Goal: Task Accomplishment & Management: Use online tool/utility

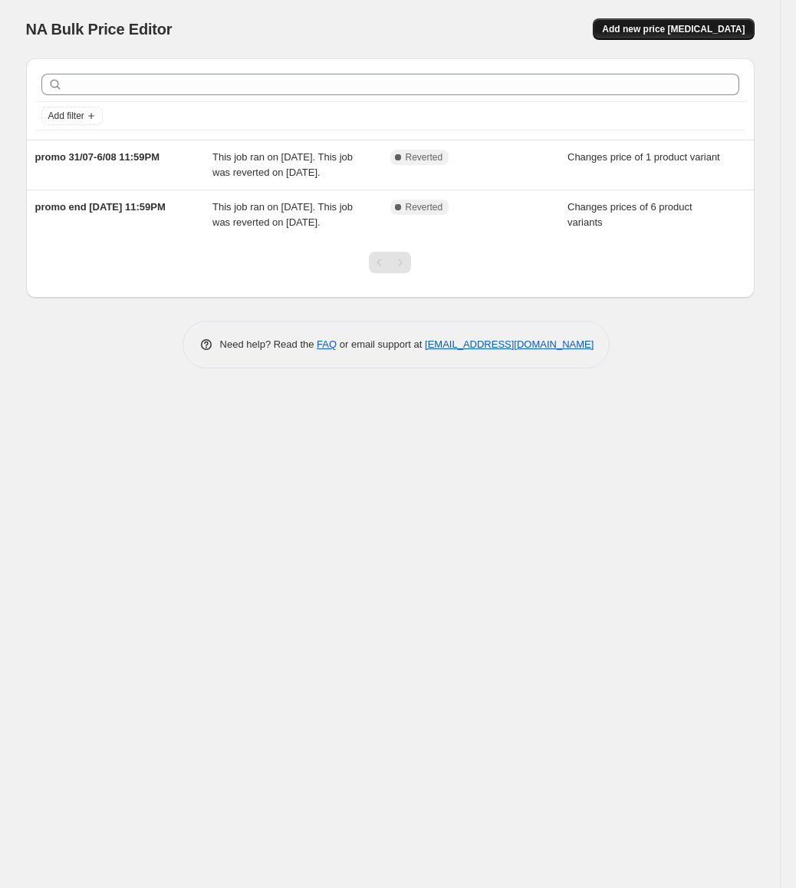
click at [661, 27] on span "Add new price [MEDICAL_DATA]" at bounding box center [673, 29] width 143 height 12
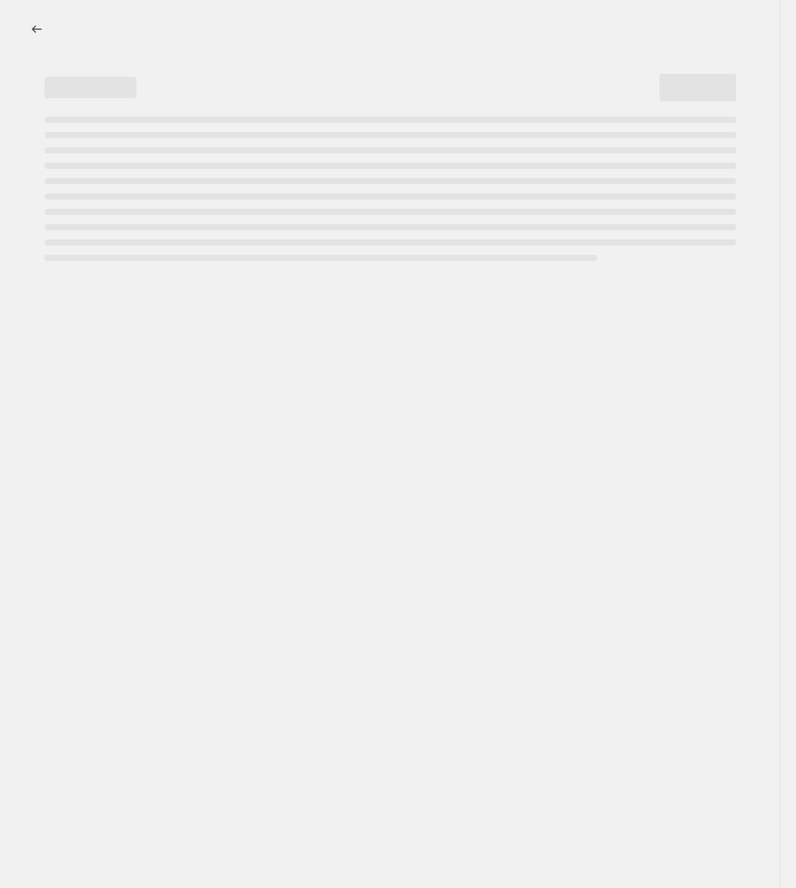
select select "percentage"
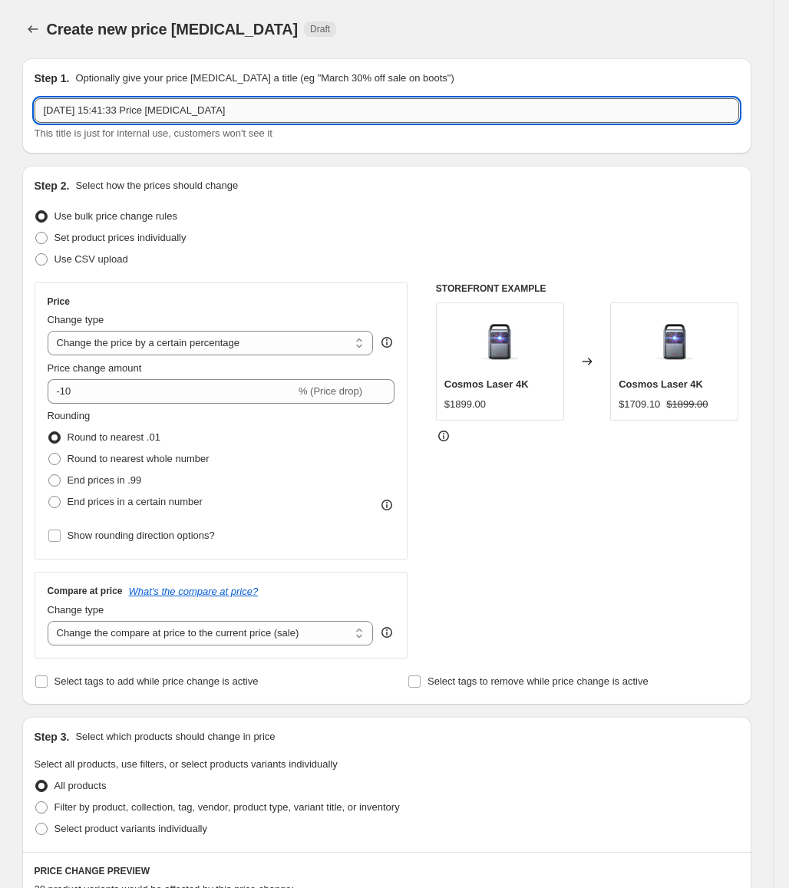
click at [378, 119] on input "[DATE] 15:41:33 Price [MEDICAL_DATA]" at bounding box center [387, 110] width 704 height 25
paste input "promo-28-AUG-7-SEP"
type input "promo-28-AUG-7-SEP"
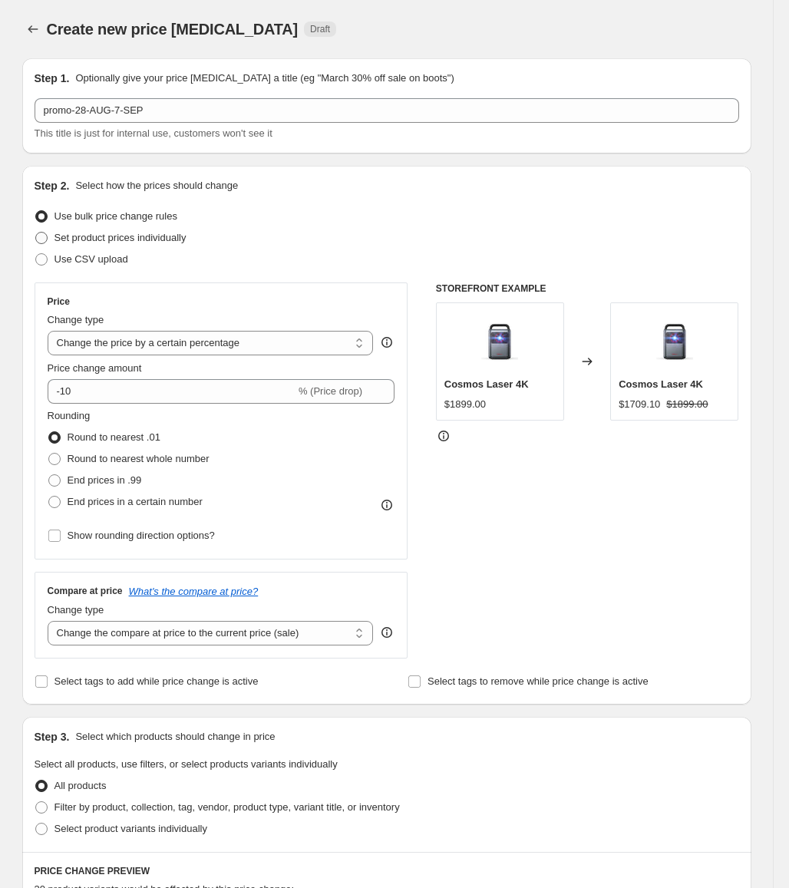
click at [143, 240] on span "Set product prices individually" at bounding box center [120, 238] width 132 height 12
click at [36, 232] on input "Set product prices individually" at bounding box center [35, 232] width 1 height 1
radio input "true"
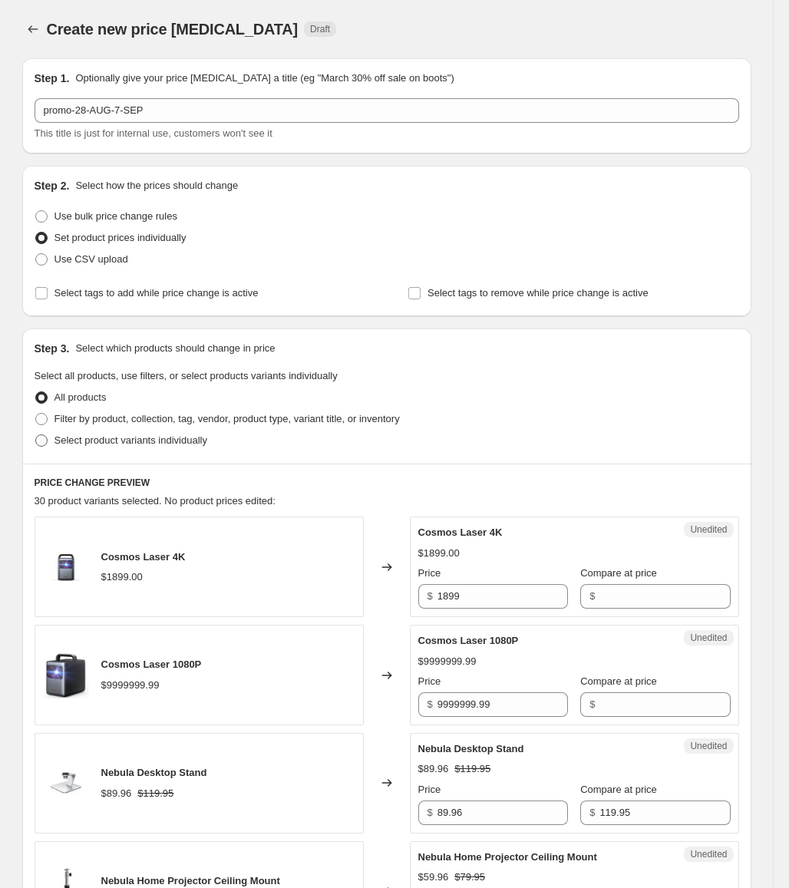
click at [134, 443] on span "Select product variants individually" at bounding box center [130, 440] width 153 height 12
click at [36, 435] on input "Select product variants individually" at bounding box center [35, 434] width 1 height 1
radio input "true"
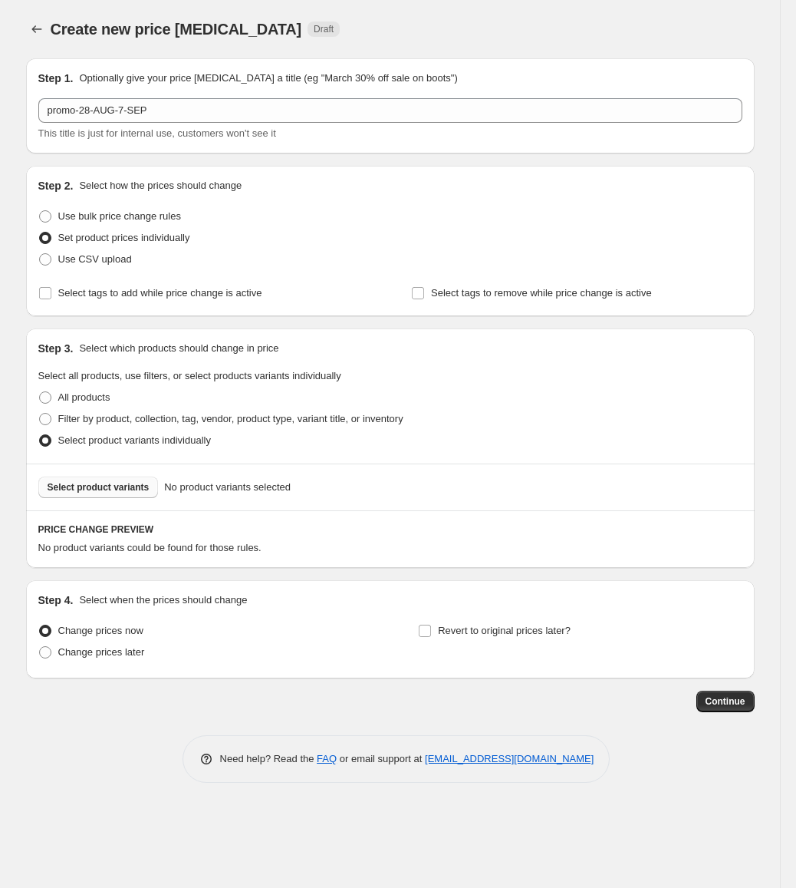
click at [129, 490] on span "Select product variants" at bounding box center [99, 487] width 102 height 12
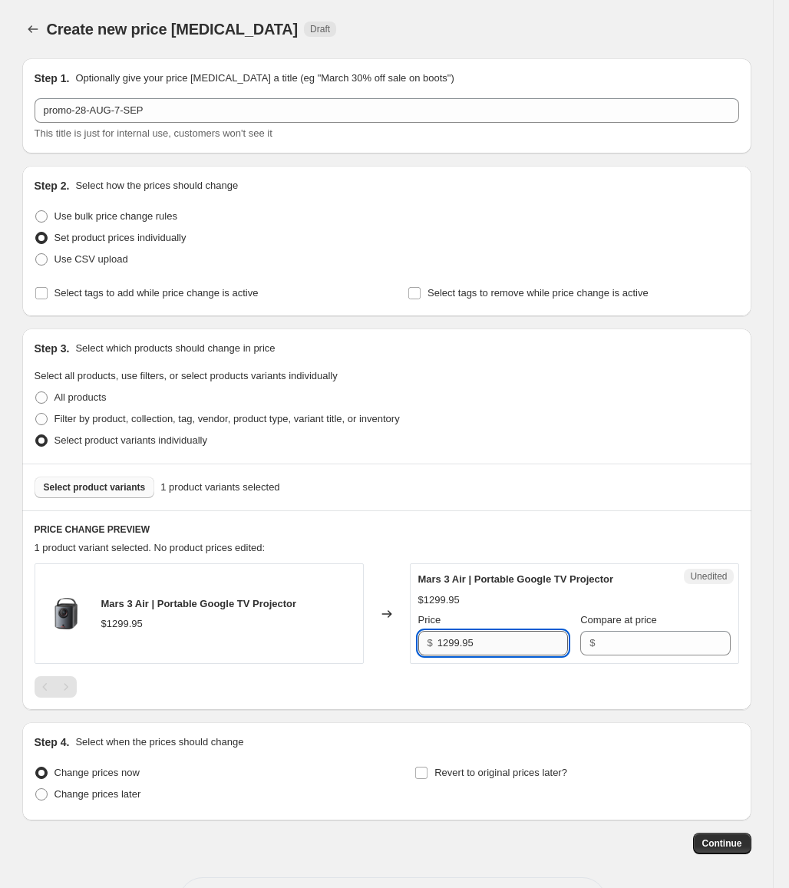
click at [457, 640] on input "1299.95" at bounding box center [502, 643] width 130 height 25
click at [580, 632] on div "$" at bounding box center [655, 643] width 150 height 25
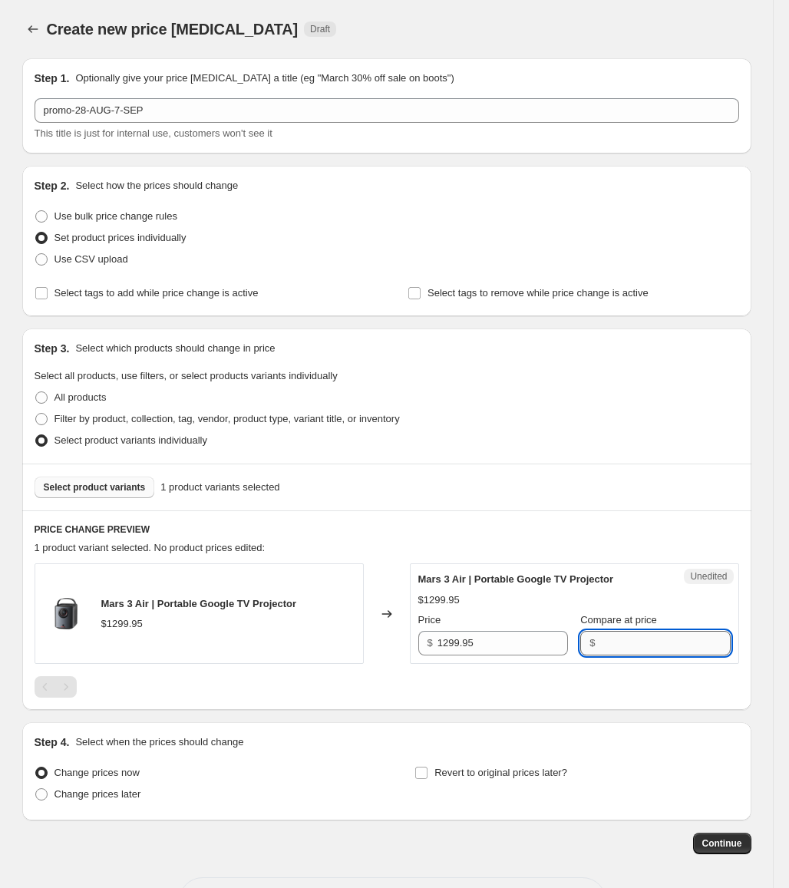
click at [605, 635] on input "Compare at price" at bounding box center [664, 643] width 130 height 25
paste input "1299.95"
type input "1299.95"
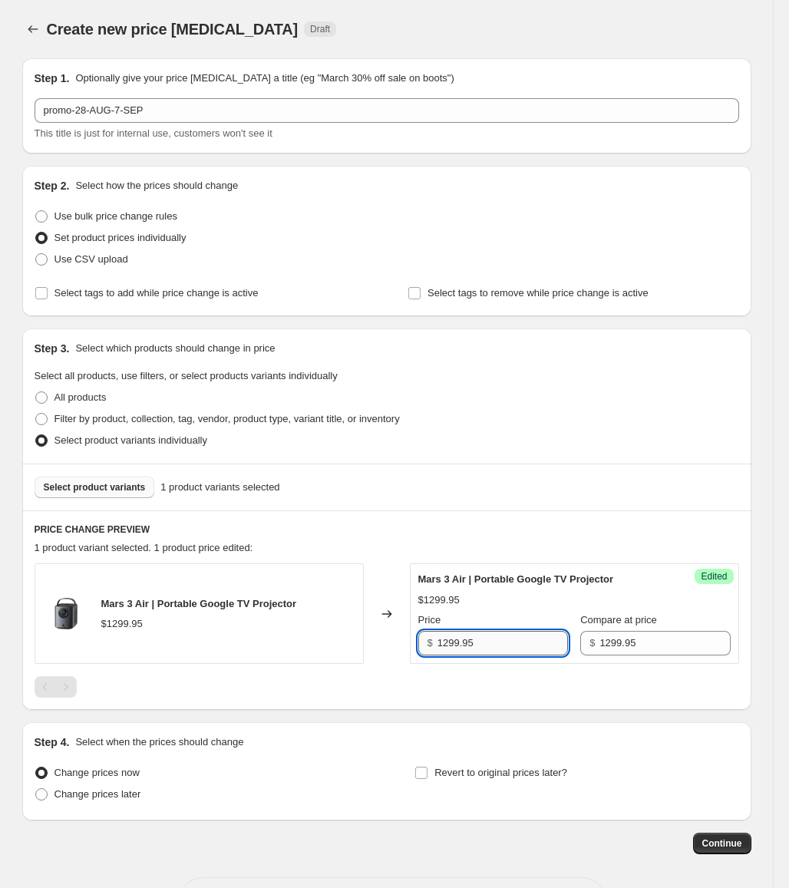
click at [486, 649] on input "1299.95" at bounding box center [502, 643] width 130 height 25
click at [453, 648] on input "1299.95" at bounding box center [502, 643] width 130 height 25
click at [460, 641] on input "1299.95" at bounding box center [502, 643] width 130 height 25
drag, startPoint x: 451, startPoint y: 645, endPoint x: 440, endPoint y: 644, distance: 11.5
click at [440, 644] on div "$ 12995.95" at bounding box center [493, 643] width 150 height 25
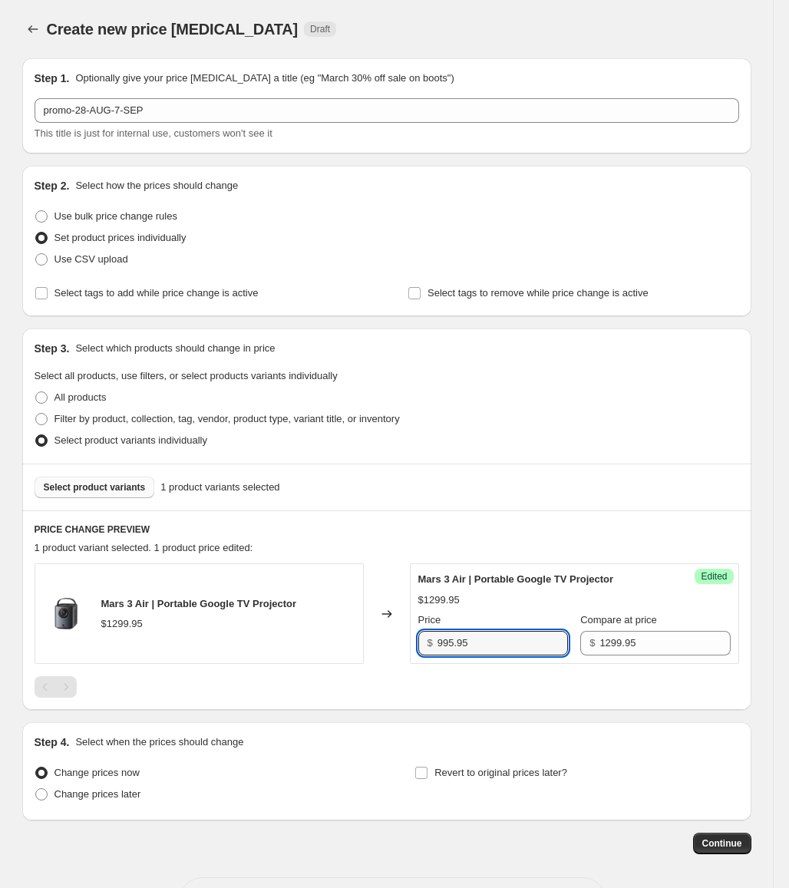
click at [503, 684] on div at bounding box center [387, 686] width 704 height 21
click at [513, 644] on input "995.95" at bounding box center [502, 643] width 130 height 25
click at [514, 644] on input "995.95" at bounding box center [502, 643] width 130 height 25
type input "995"
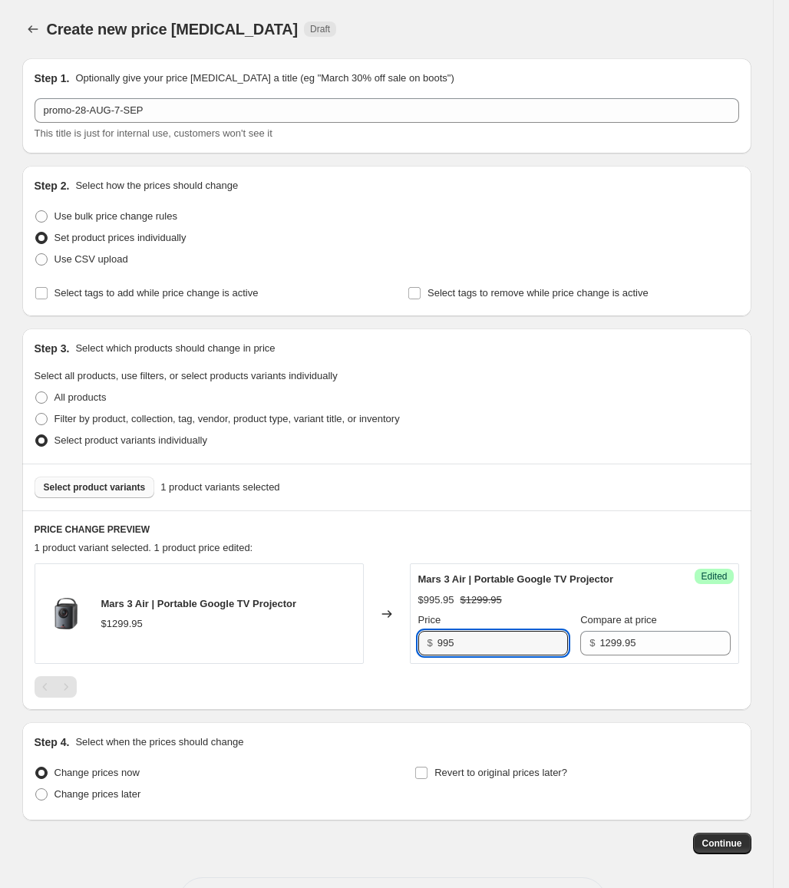
click at [506, 696] on div at bounding box center [387, 686] width 704 height 21
click at [96, 797] on span "Change prices later" at bounding box center [97, 794] width 87 height 12
click at [36, 789] on input "Change prices later" at bounding box center [35, 788] width 1 height 1
radio input "true"
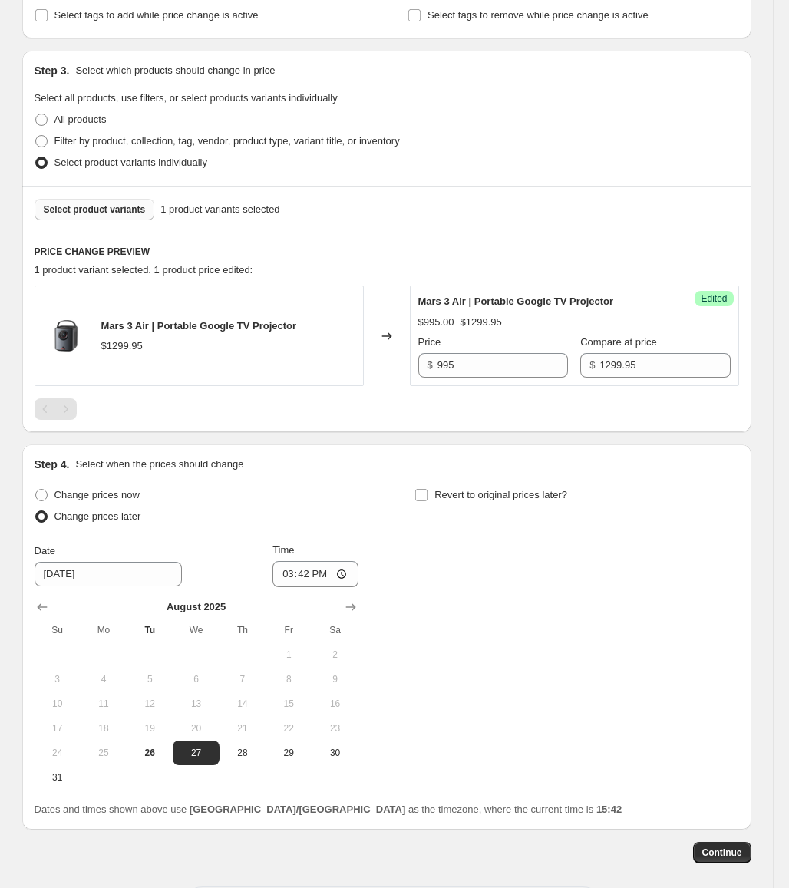
scroll to position [307, 0]
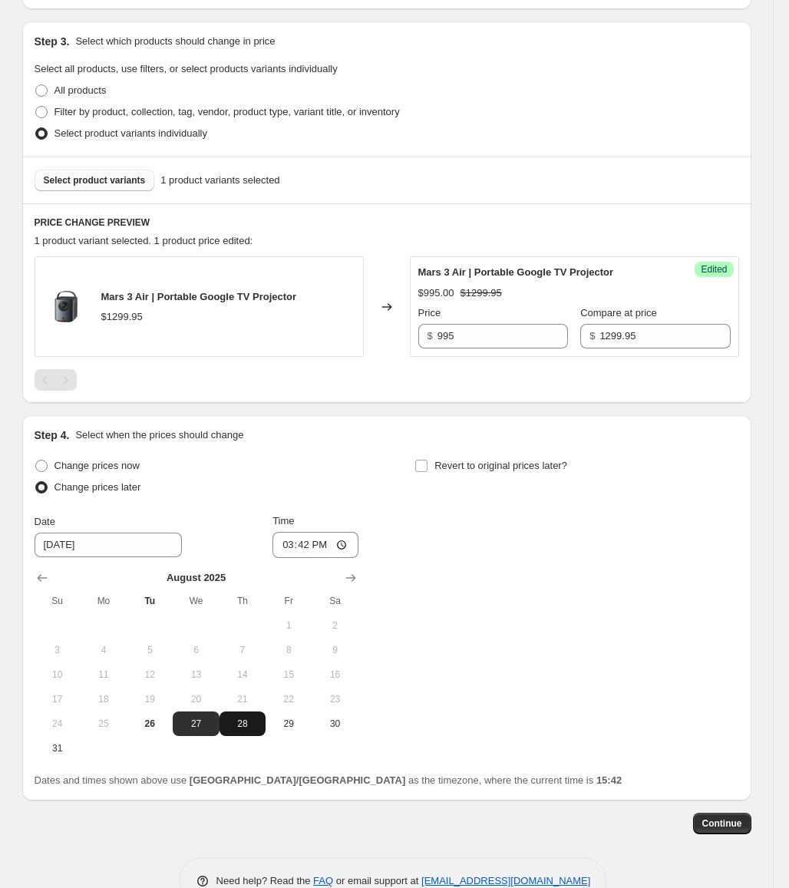
click at [265, 728] on button "28" at bounding box center [242, 723] width 46 height 25
type input "[DATE]"
click at [291, 545] on input "15:42" at bounding box center [315, 545] width 86 height 26
type input "00:00"
click at [462, 470] on span "Revert to original prices later?" at bounding box center [500, 466] width 133 height 12
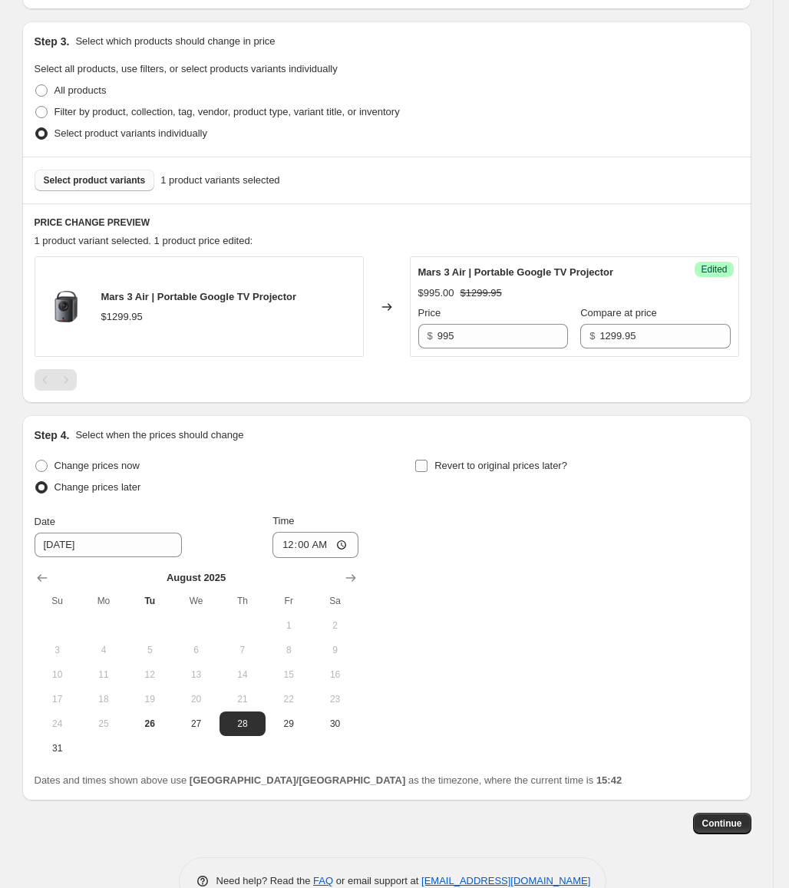
click at [427, 470] on input "Revert to original prices later?" at bounding box center [421, 466] width 12 height 12
checkbox input "true"
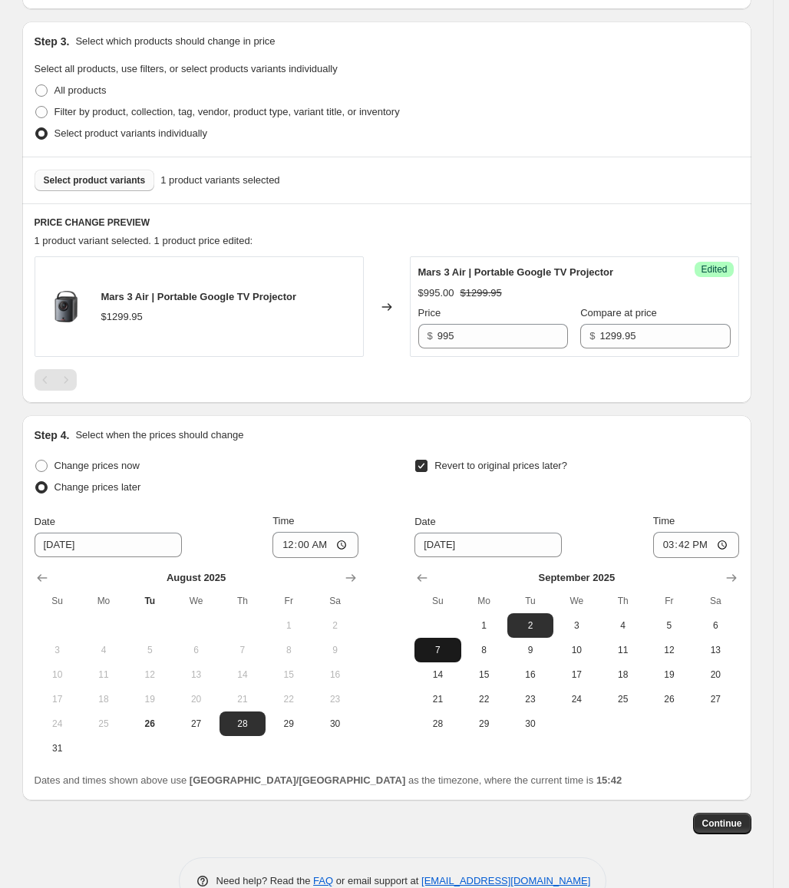
click at [453, 650] on span "7" at bounding box center [437, 650] width 34 height 12
type input "[DATE]"
click at [672, 546] on input "15:42" at bounding box center [696, 545] width 86 height 26
type input "23:59"
click at [736, 825] on span "Continue" at bounding box center [722, 823] width 40 height 12
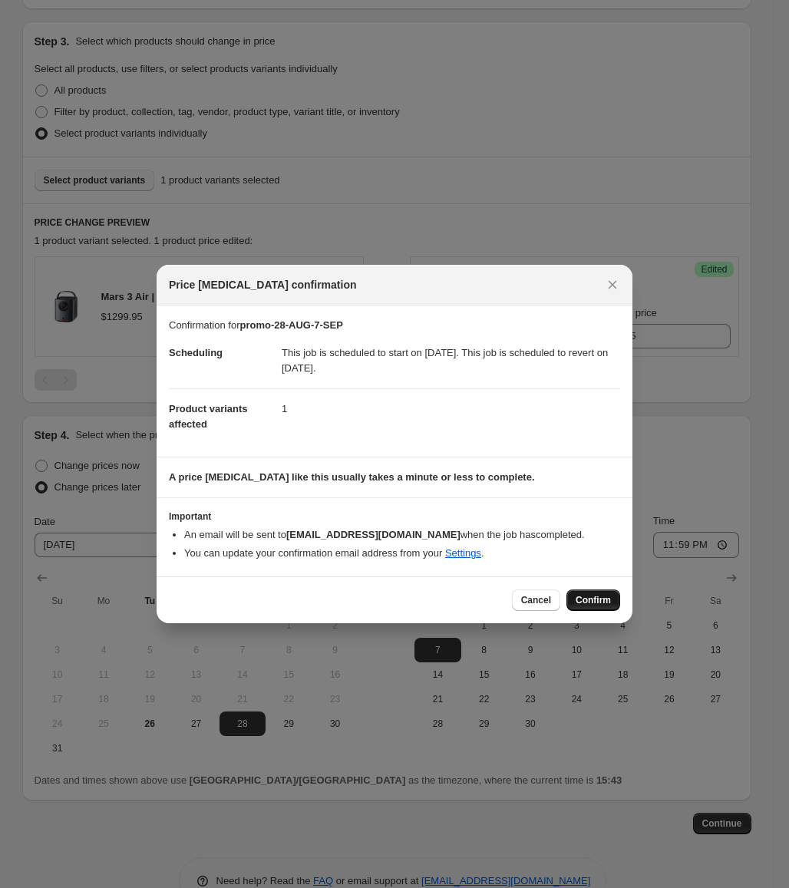
click at [579, 595] on span "Confirm" at bounding box center [592, 600] width 35 height 12
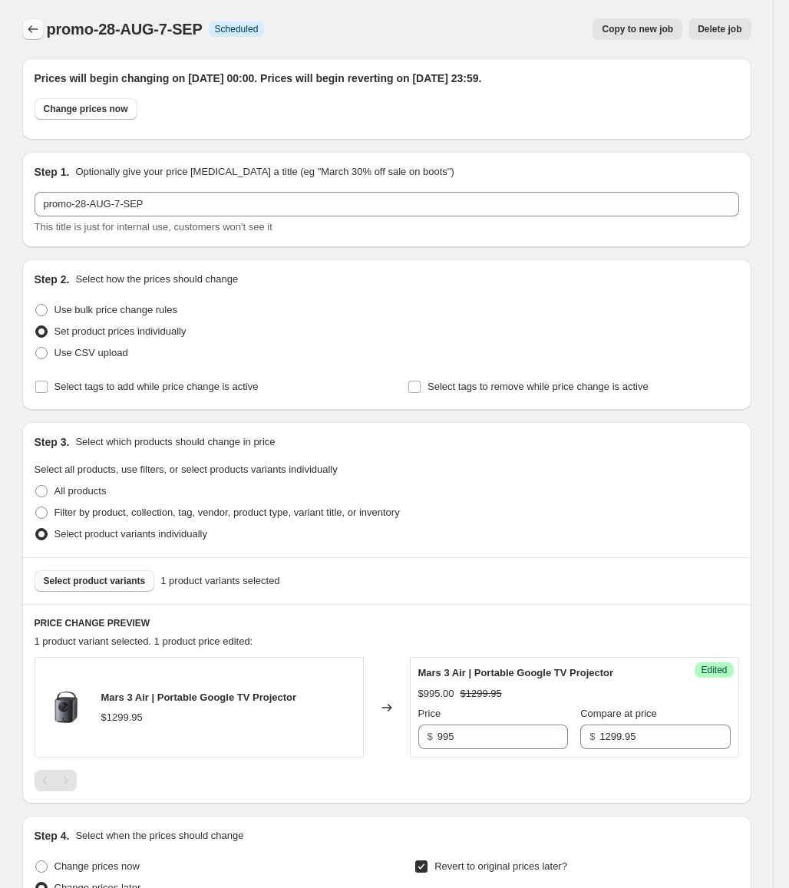
click at [41, 28] on icon "Price change jobs" at bounding box center [32, 28] width 15 height 15
